Goal: Navigation & Orientation: Find specific page/section

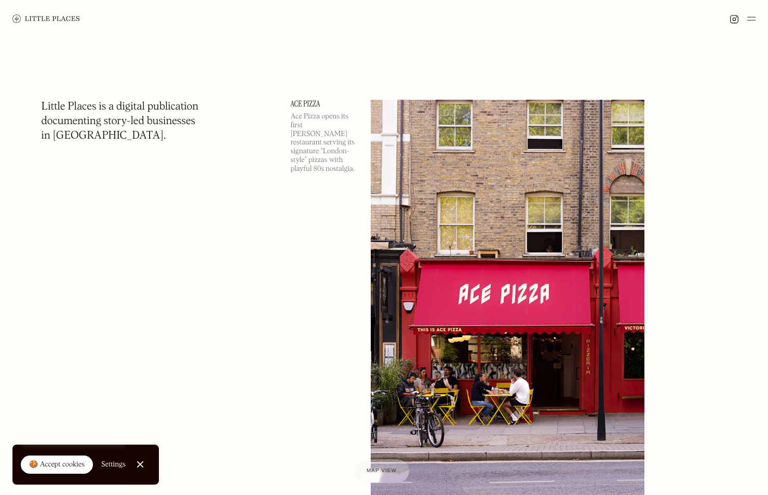
click at [42, 18] on img at bounding box center [45, 19] width 67 height 8
click at [67, 463] on div "🍪 Accept cookies" at bounding box center [57, 464] width 56 height 10
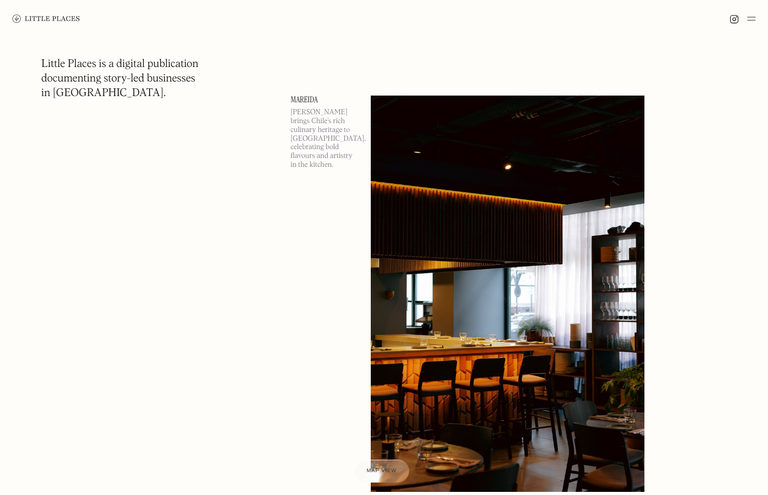
scroll to position [1505, 0]
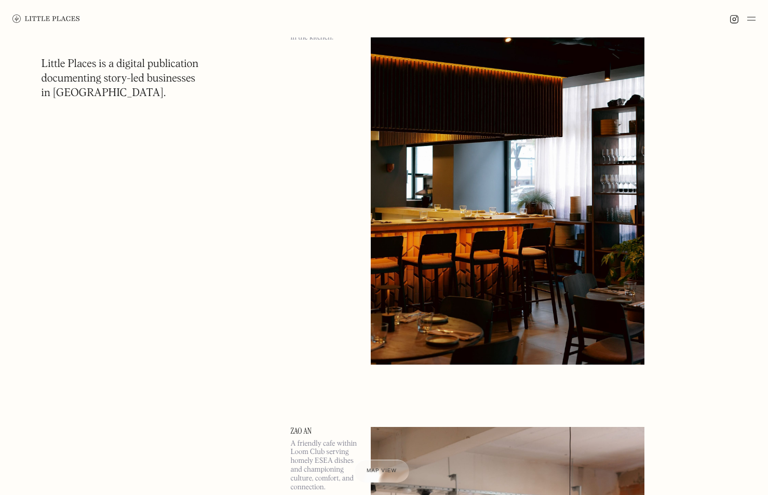
click at [755, 19] on img at bounding box center [751, 18] width 8 height 12
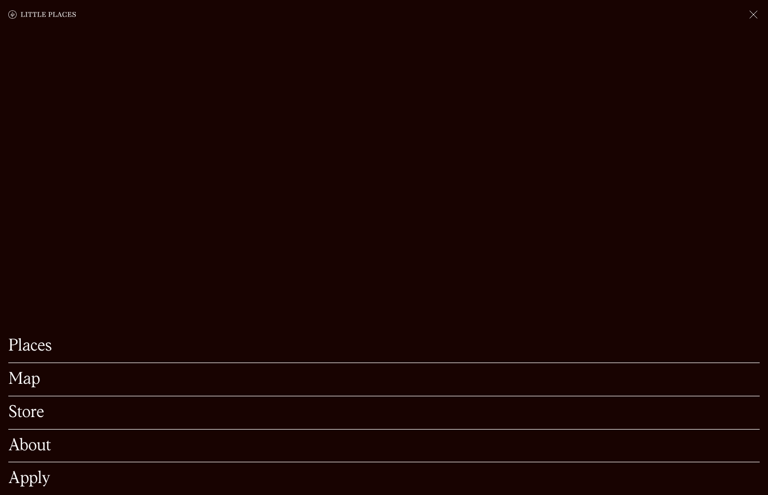
click at [27, 371] on link "Map" at bounding box center [383, 379] width 751 height 16
